Goal: Transaction & Acquisition: Purchase product/service

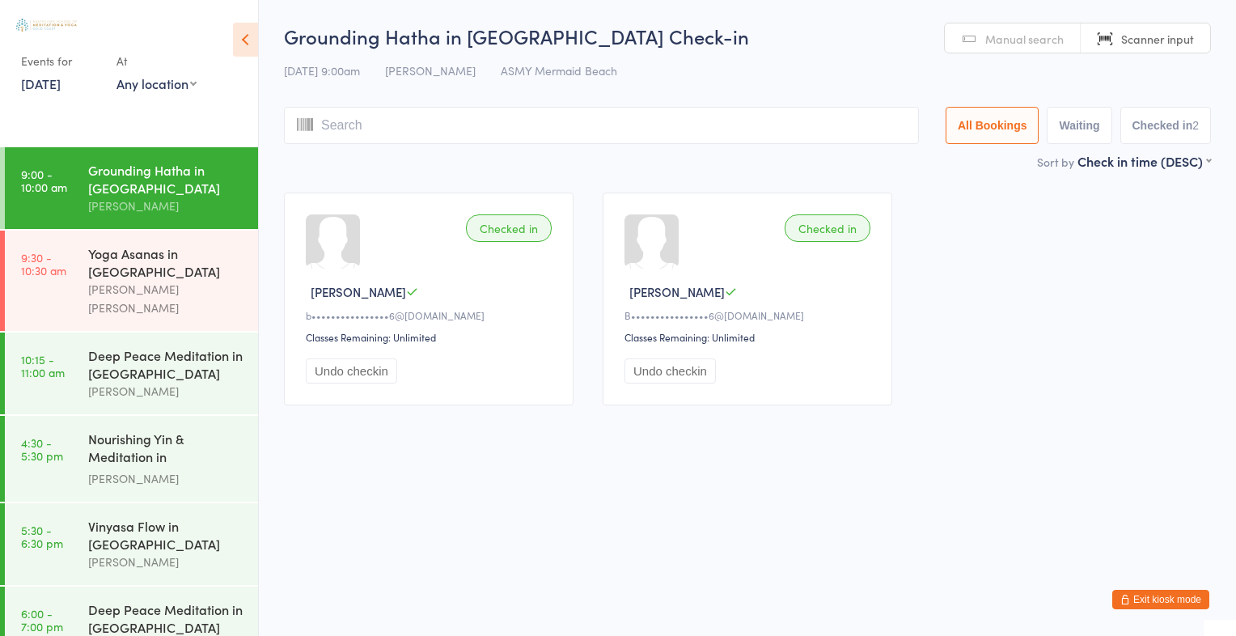
click at [1033, 44] on span "Manual search" at bounding box center [1025, 39] width 78 height 16
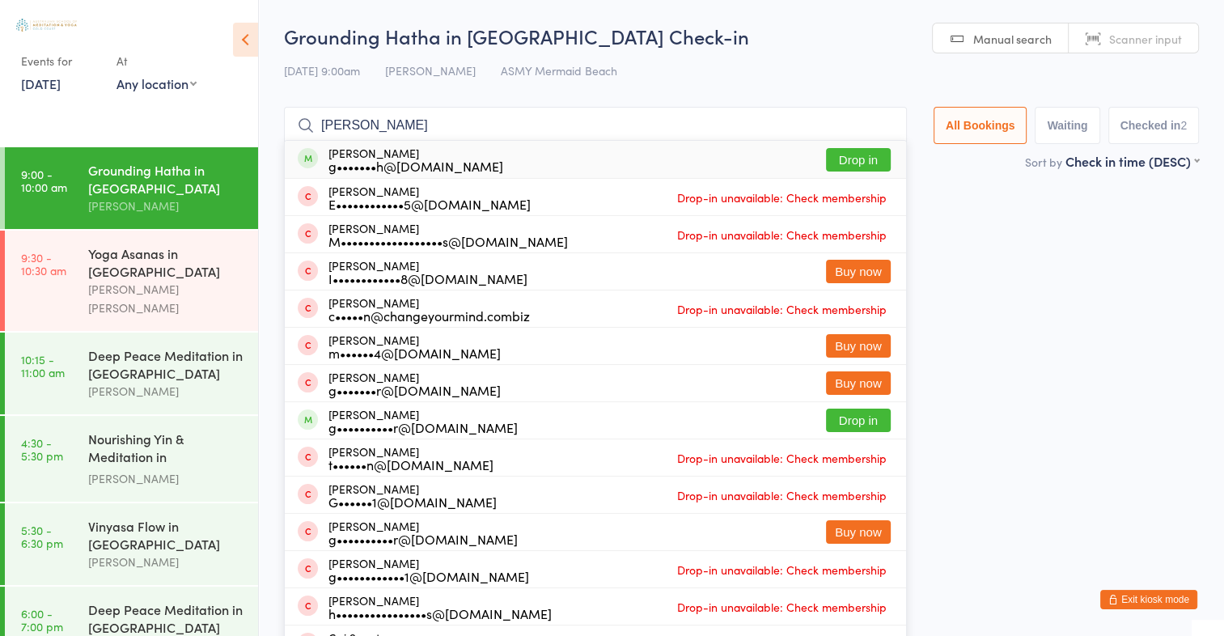
type input "[PERSON_NAME]"
click at [871, 155] on button "Drop in" at bounding box center [858, 159] width 65 height 23
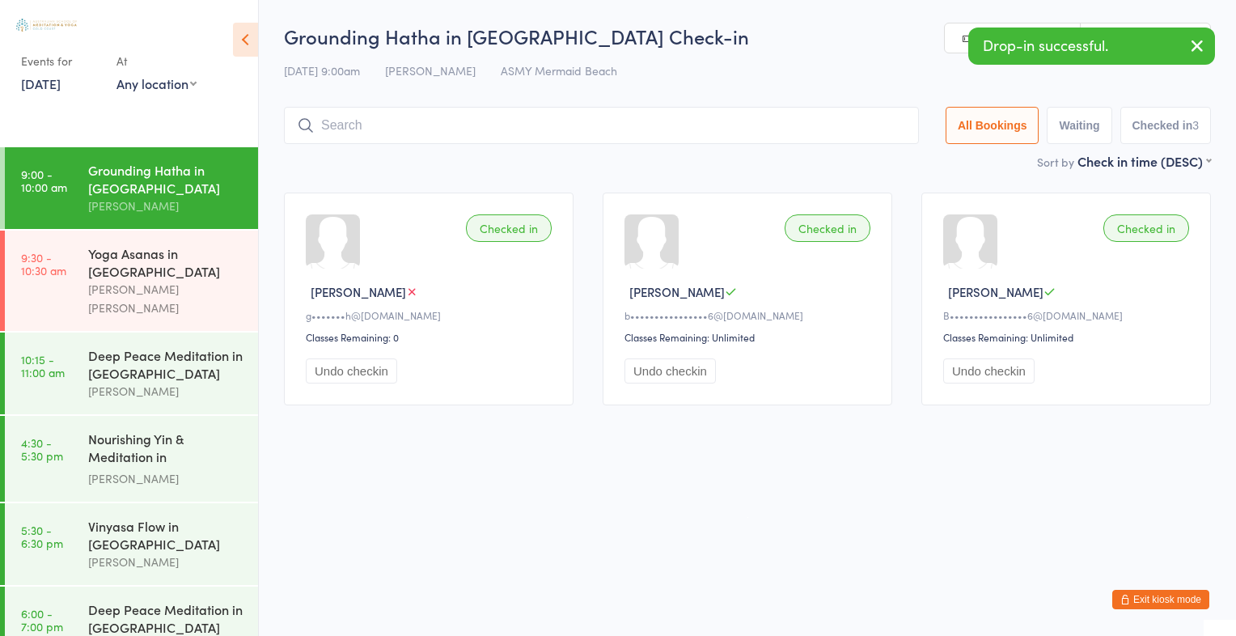
click at [1197, 45] on icon "button" at bounding box center [1197, 46] width 19 height 20
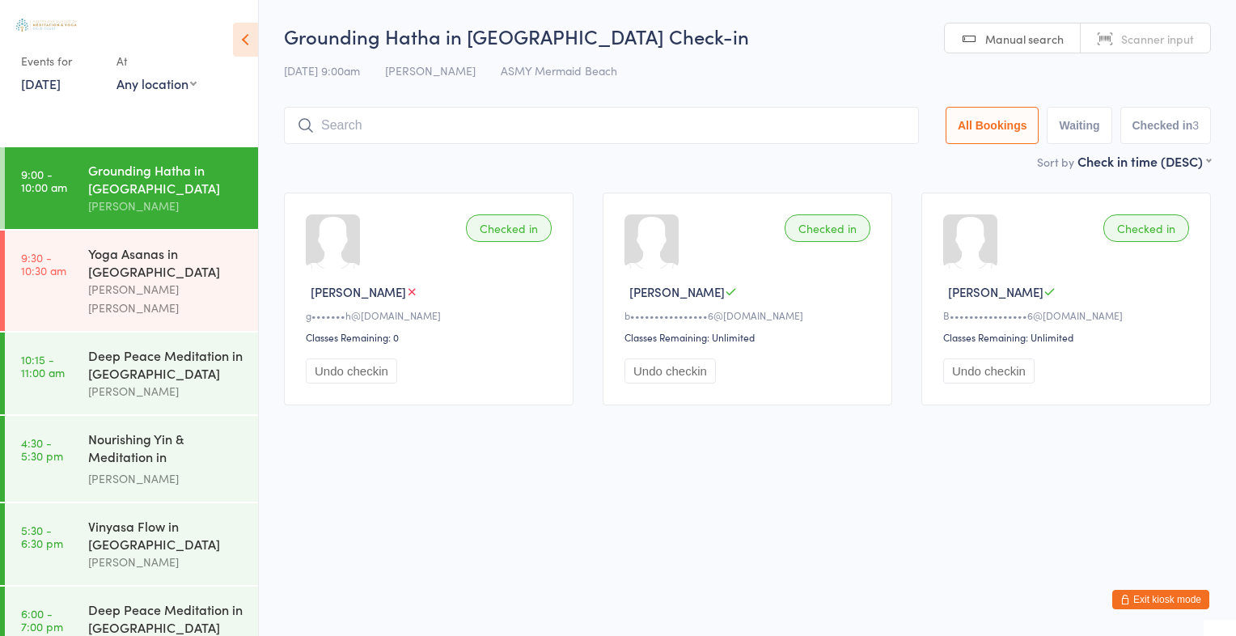
click at [1163, 37] on span "Scanner input" at bounding box center [1158, 39] width 73 height 16
click at [982, 43] on link "Manual search" at bounding box center [1013, 38] width 136 height 31
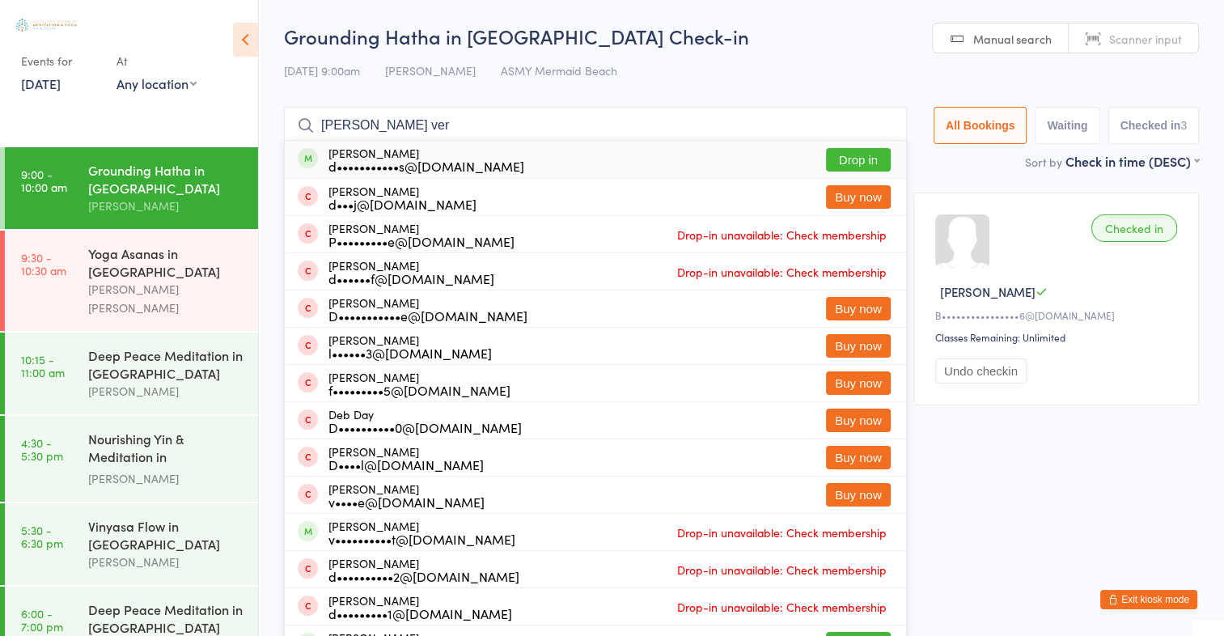
type input "[PERSON_NAME] ver"
click at [875, 163] on button "Drop in" at bounding box center [858, 159] width 65 height 23
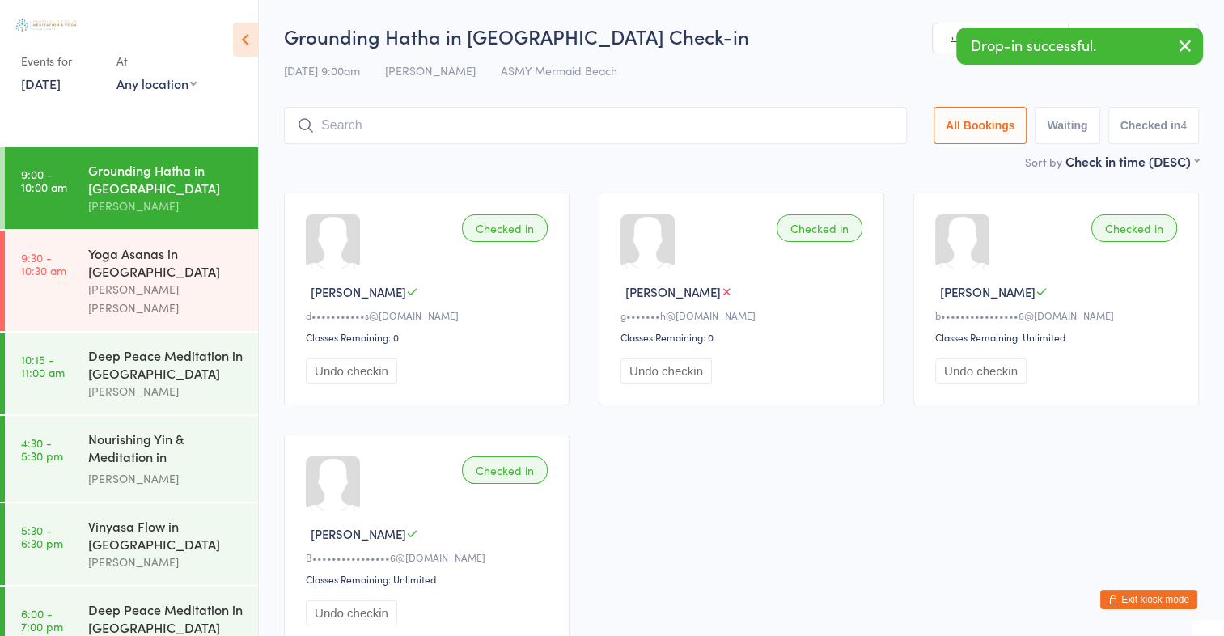
click at [875, 163] on div "Sort by Check in time (DESC) First name (ASC) First name (DESC) Last name (ASC)…" at bounding box center [741, 161] width 915 height 18
click at [1185, 44] on icon "button" at bounding box center [1185, 46] width 19 height 20
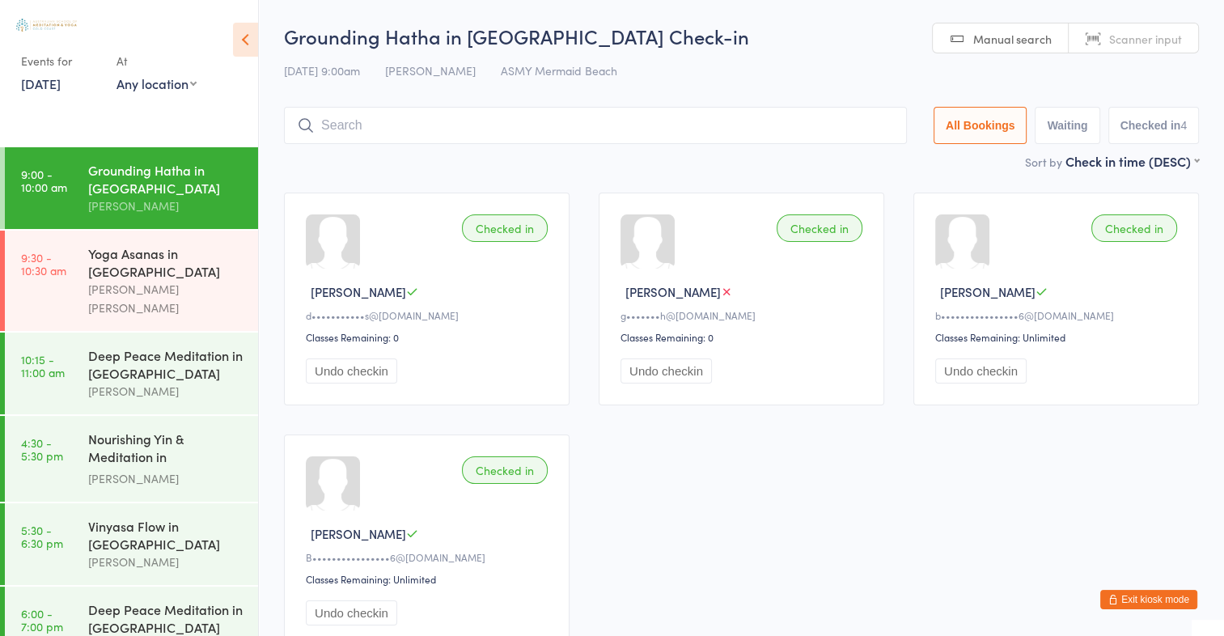
click at [1156, 45] on span "Scanner input" at bounding box center [1145, 39] width 73 height 16
type input "2650"
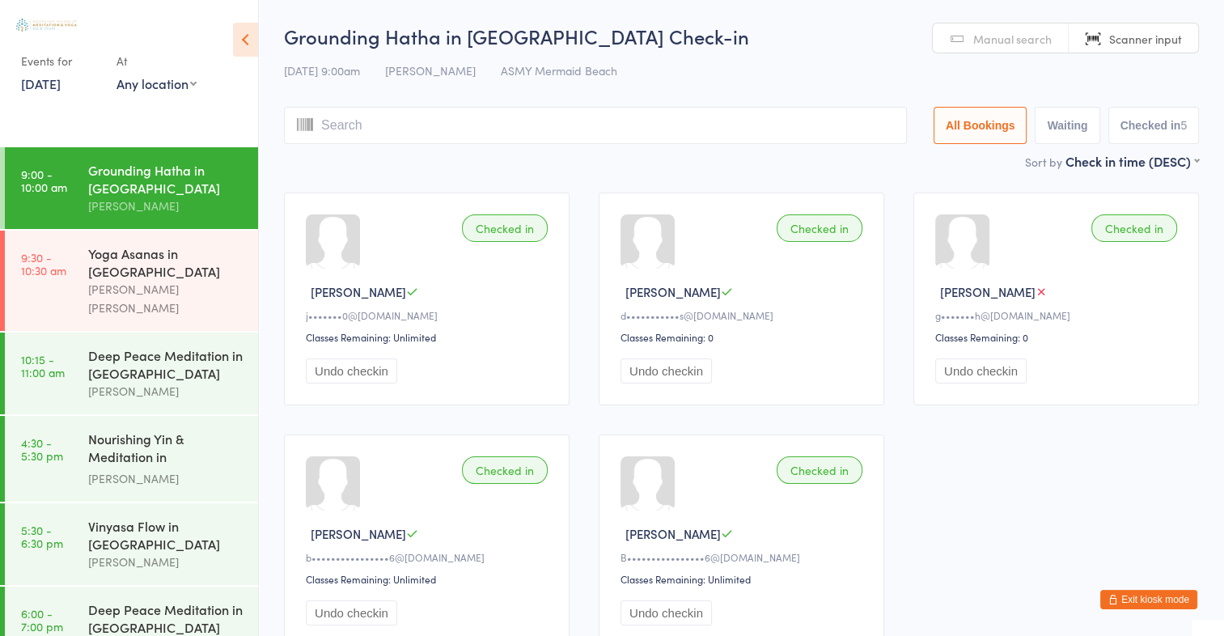
click at [1189, 40] on link "Scanner input" at bounding box center [1133, 38] width 129 height 31
click at [529, 129] on input "search" at bounding box center [595, 125] width 623 height 37
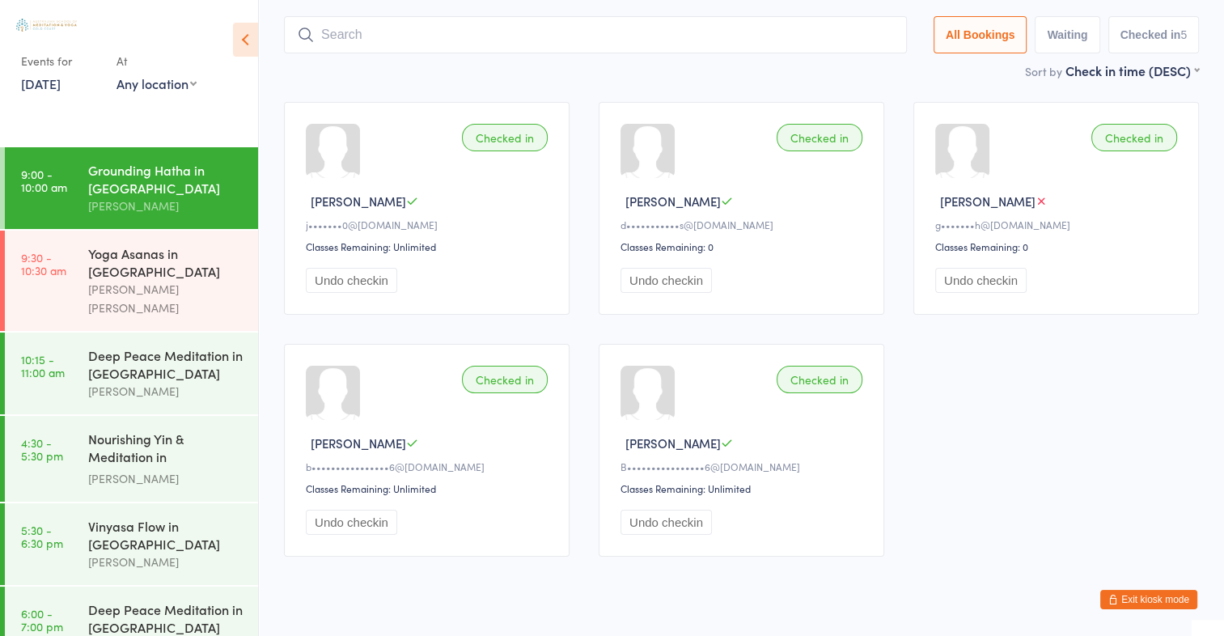
scroll to position [107, 0]
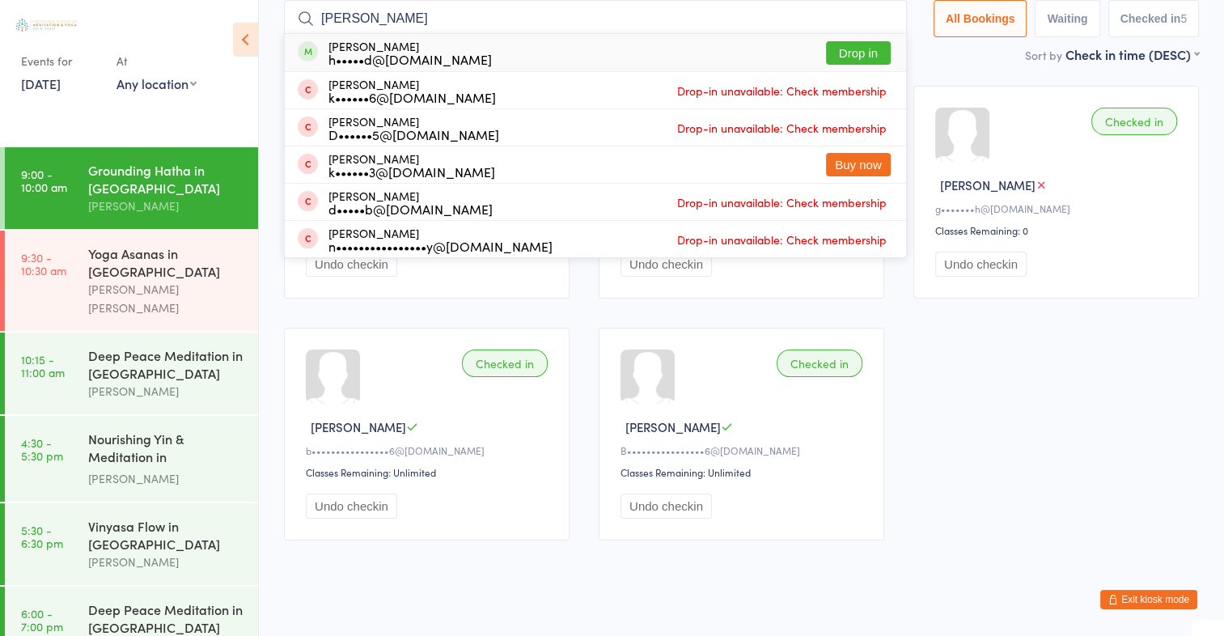
type input "[PERSON_NAME]"
click at [860, 51] on button "Drop in" at bounding box center [858, 52] width 65 height 23
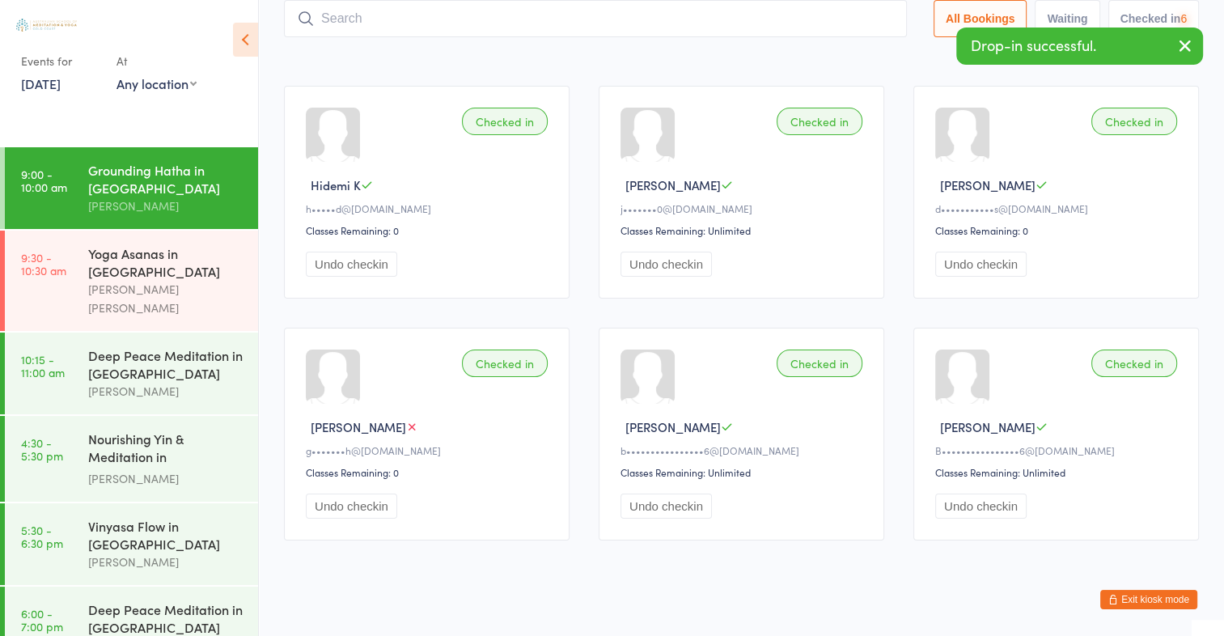
click at [860, 50] on div "Sort by Check in time (DESC) First name (ASC) First name (DESC) Last name (ASC)…" at bounding box center [741, 54] width 915 height 18
click at [1181, 47] on icon "button" at bounding box center [1185, 46] width 19 height 20
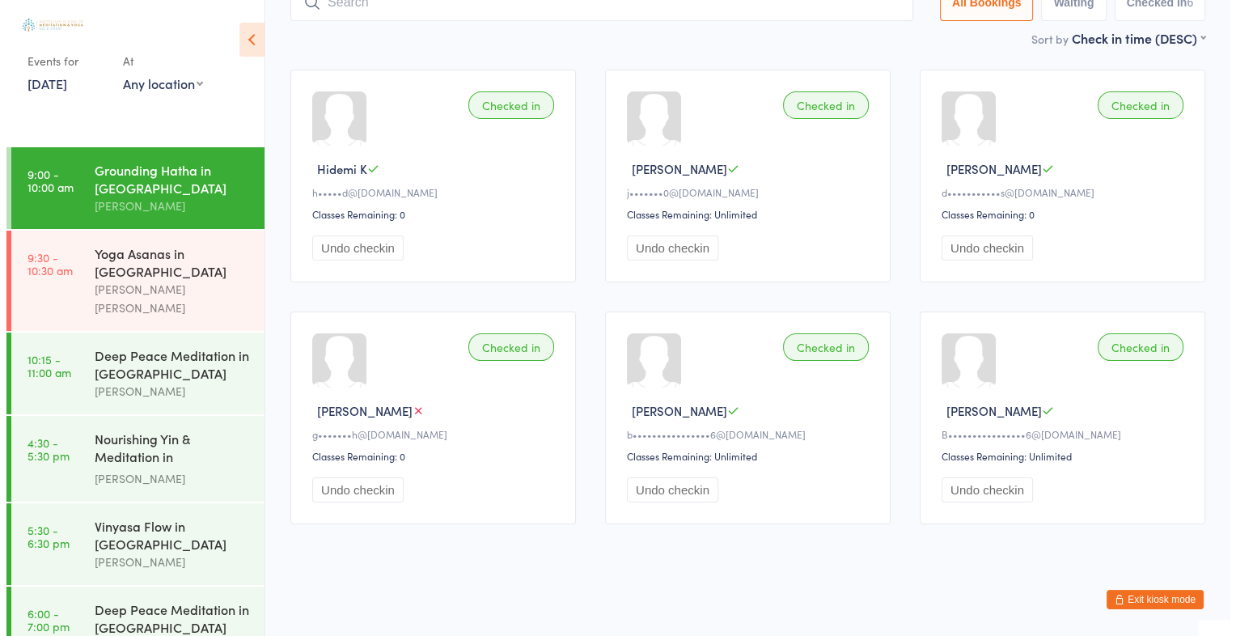
scroll to position [0, 0]
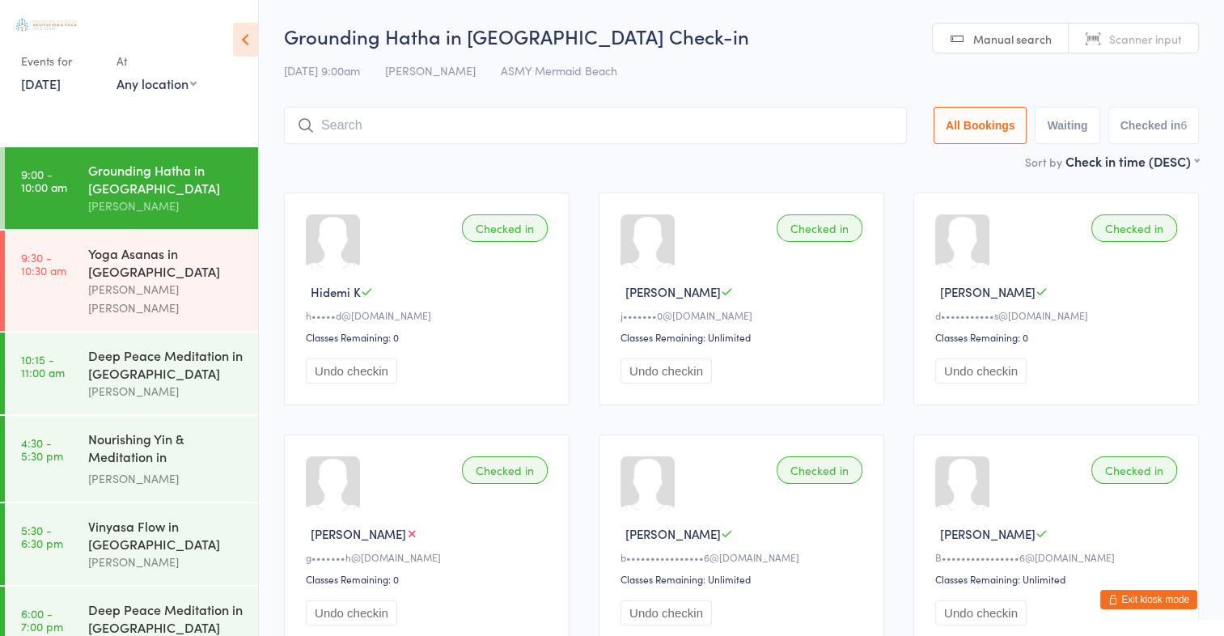
click at [1162, 45] on span "Scanner input" at bounding box center [1145, 39] width 73 height 16
type input "1332"
type input "2392"
type input "2015"
type input "1249"
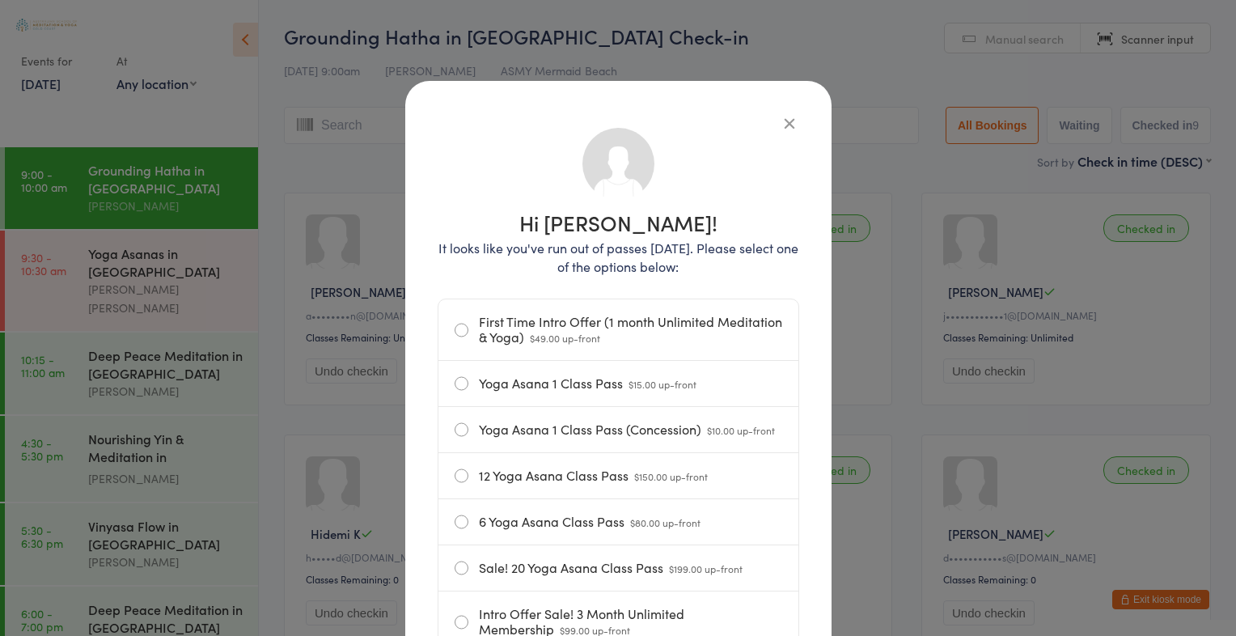
click at [455, 426] on label "Yoga Asana 1 Class Pass (Concession) $10.00 up-front" at bounding box center [619, 429] width 328 height 45
click at [0, 0] on input "Yoga Asana 1 Class Pass (Concession) $10.00 up-front" at bounding box center [0, 0] width 0 height 0
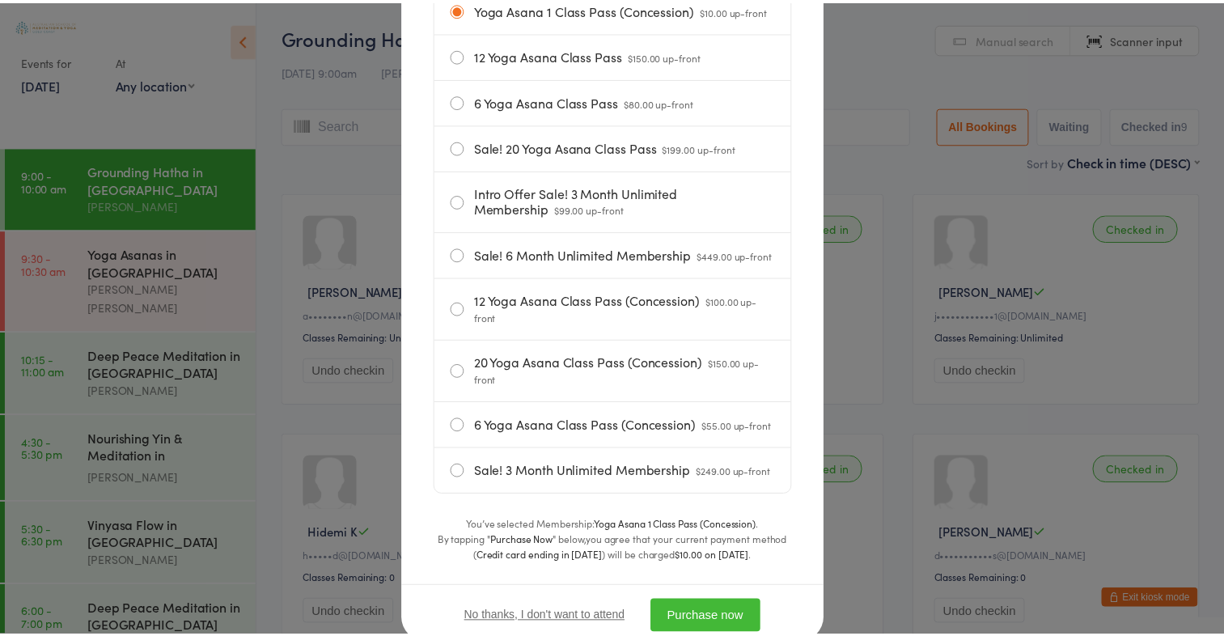
scroll to position [473, 0]
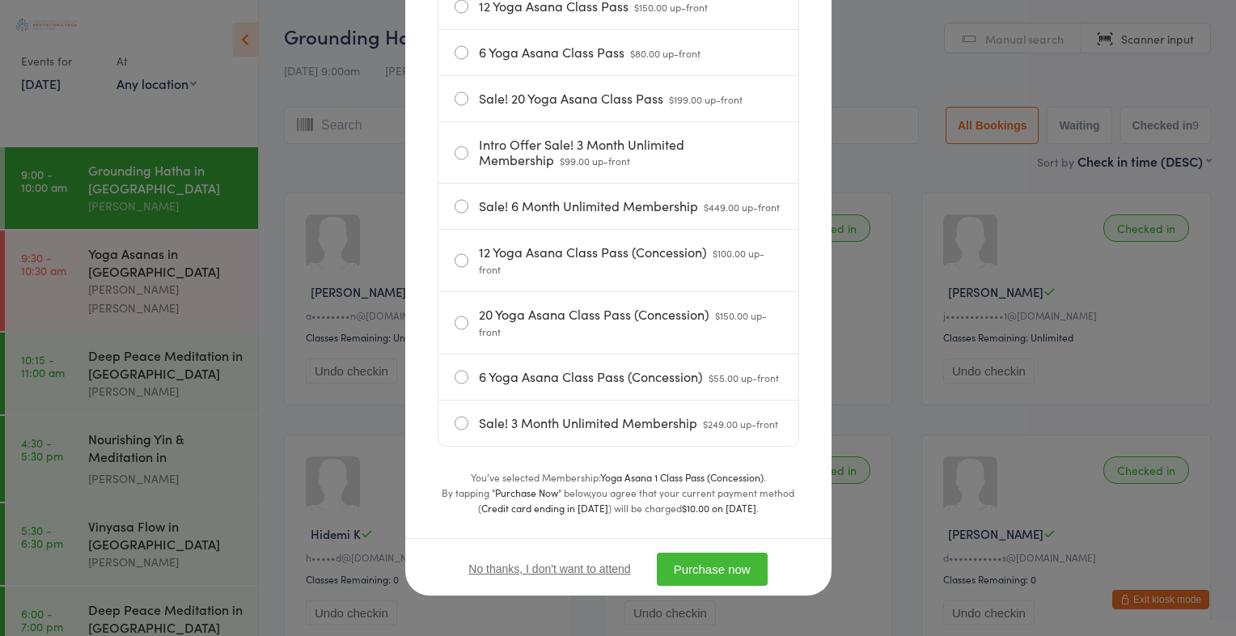
click at [738, 575] on button "Purchase now" at bounding box center [712, 569] width 111 height 33
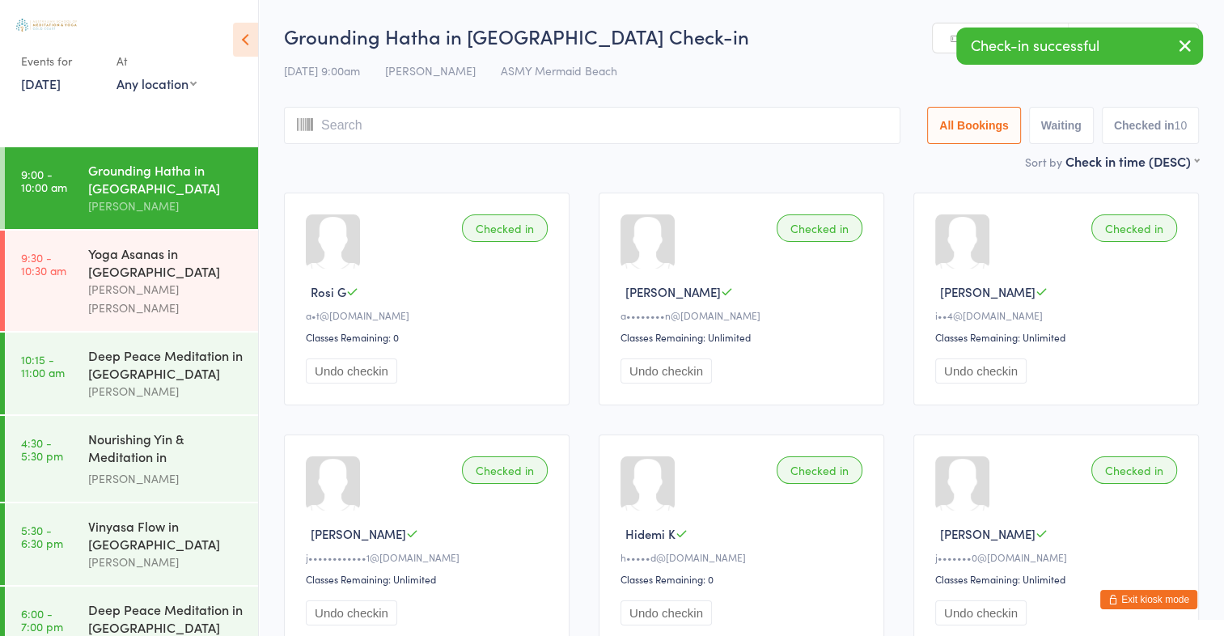
click at [1190, 49] on icon "button" at bounding box center [1185, 46] width 19 height 20
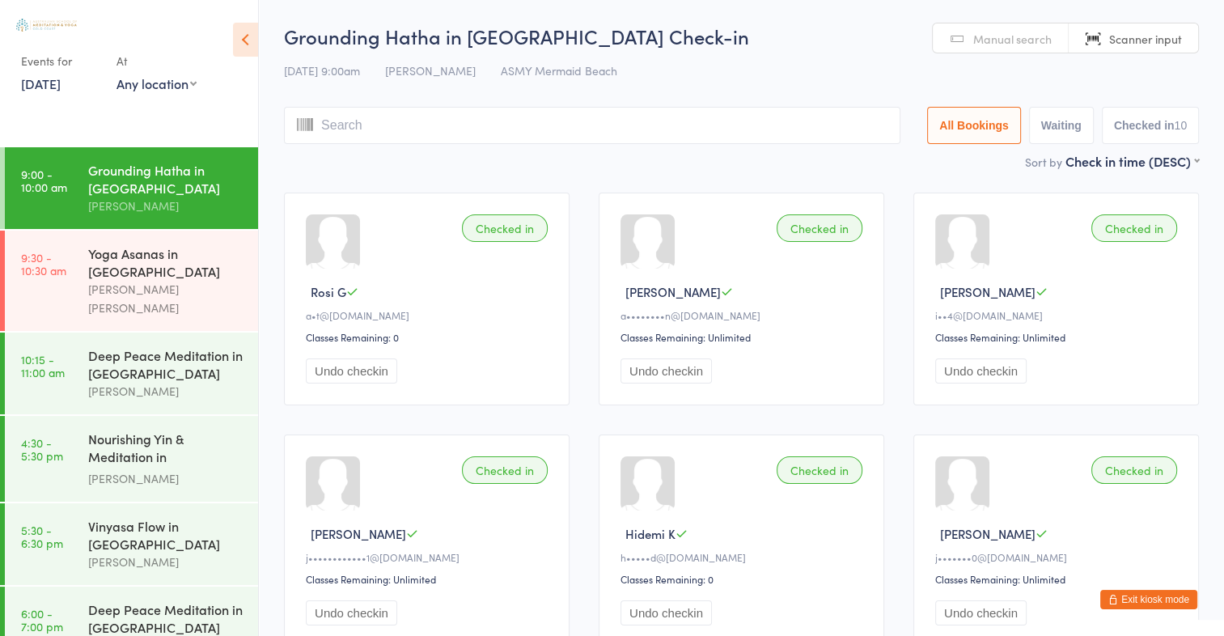
click at [410, 124] on input "search" at bounding box center [592, 125] width 617 height 37
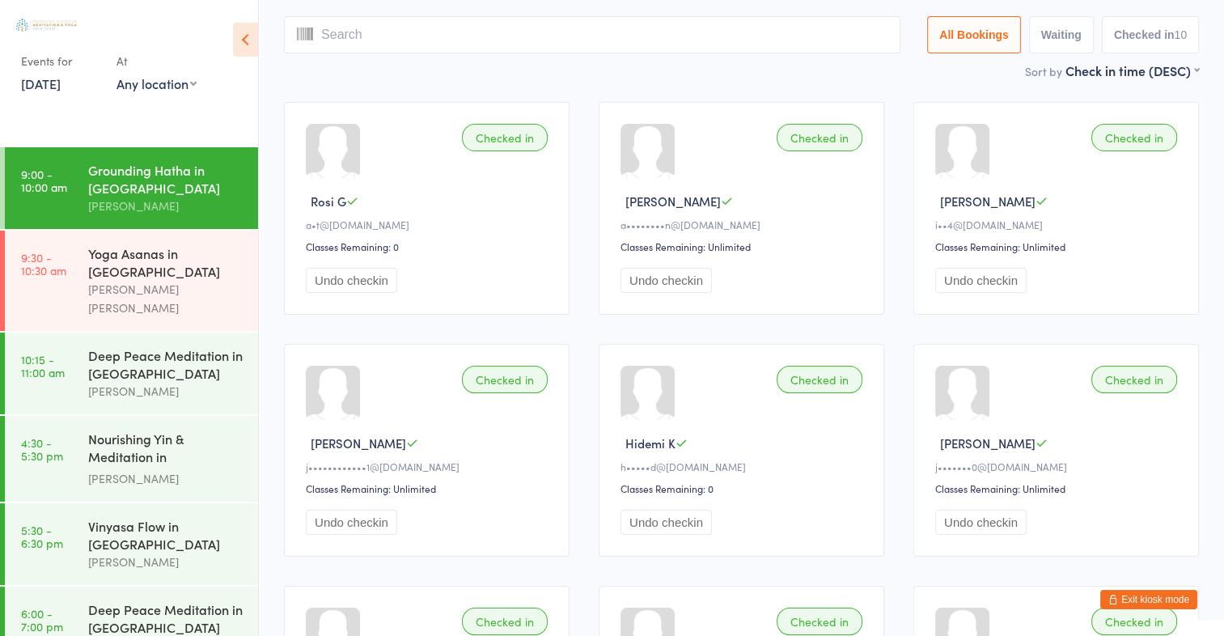
scroll to position [107, 0]
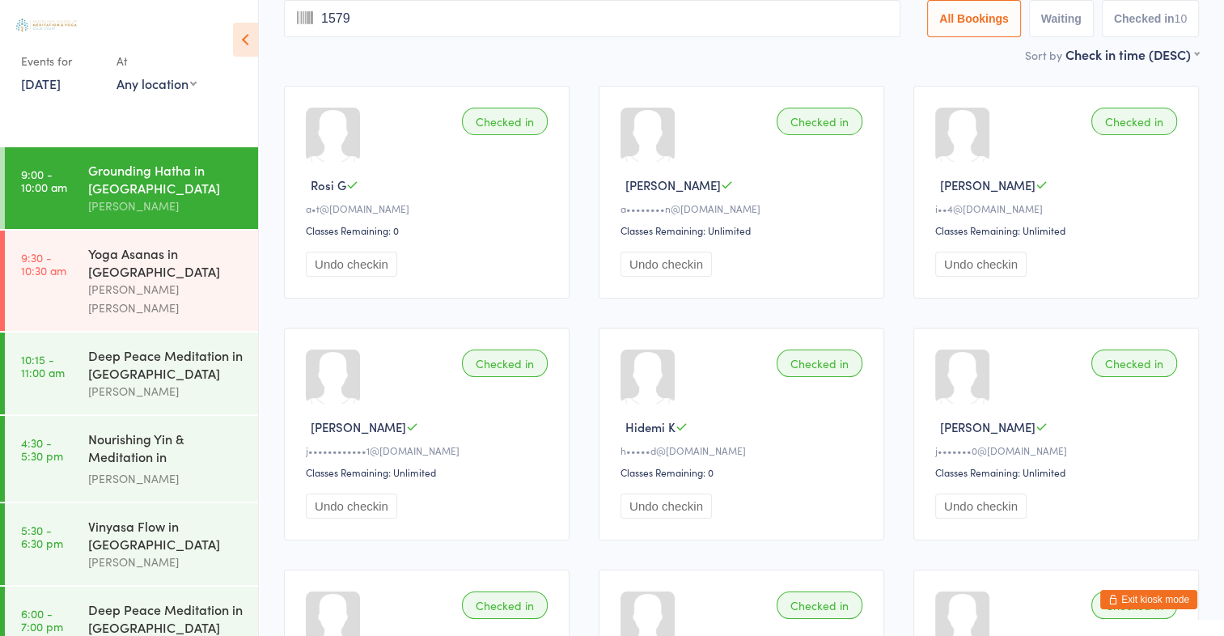
type input "1579"
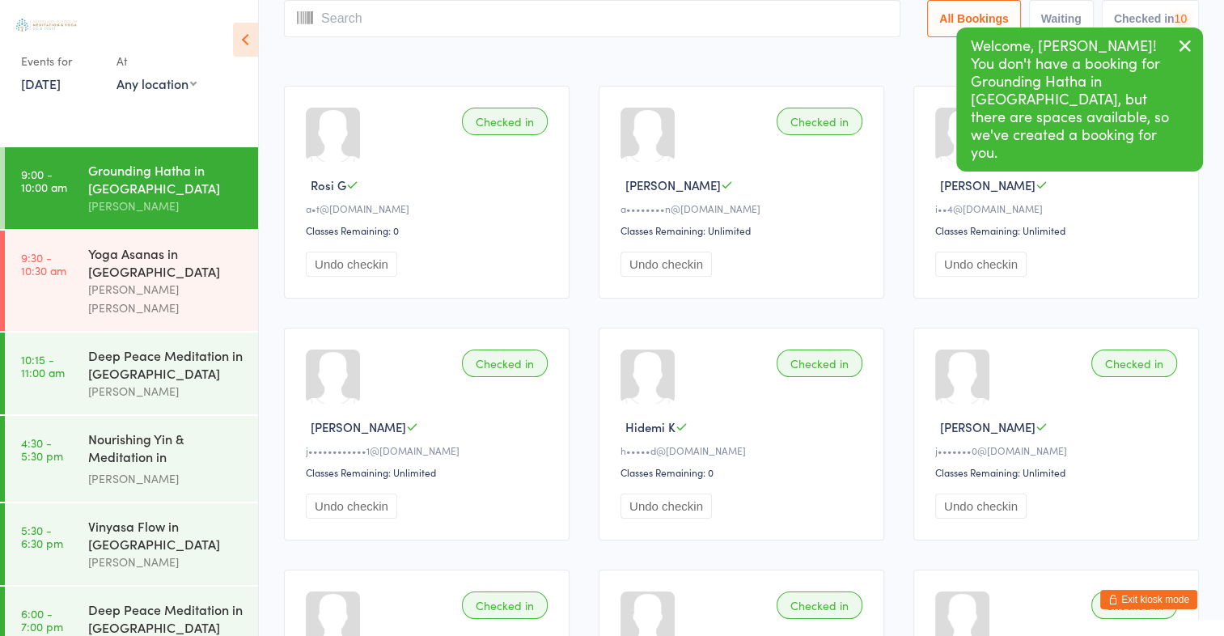
scroll to position [0, 0]
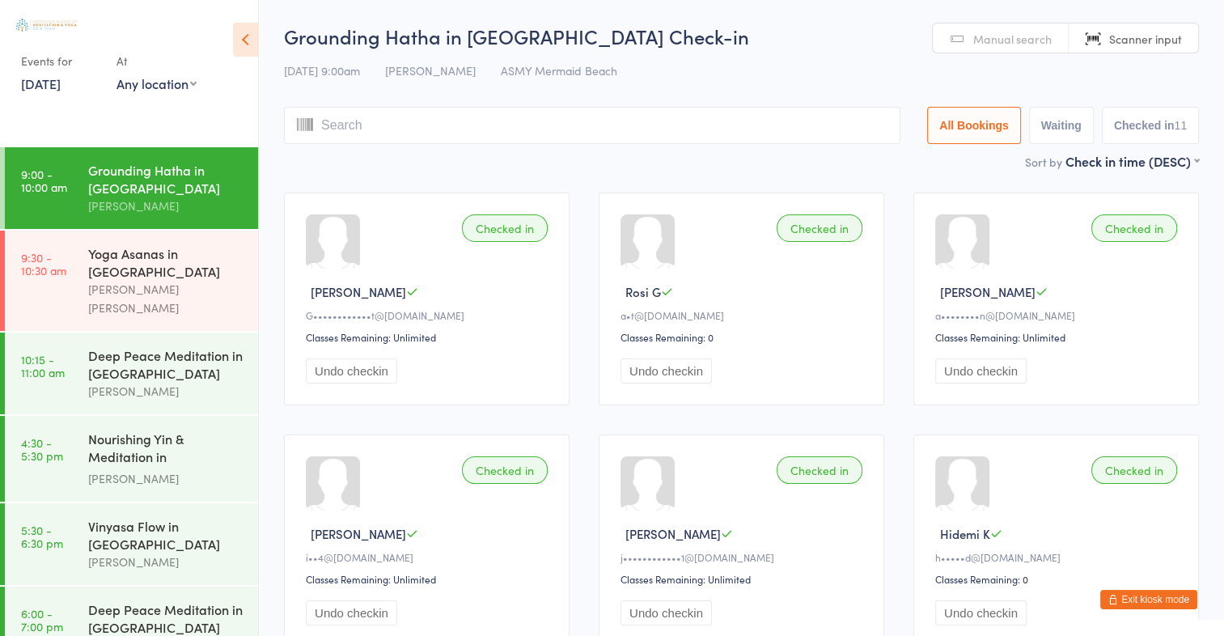
click at [1150, 37] on span "Scanner input" at bounding box center [1145, 39] width 73 height 16
click at [1147, 36] on span "Scanner input" at bounding box center [1145, 39] width 73 height 16
type input "1308"
